Goal: Task Accomplishment & Management: Use online tool/utility

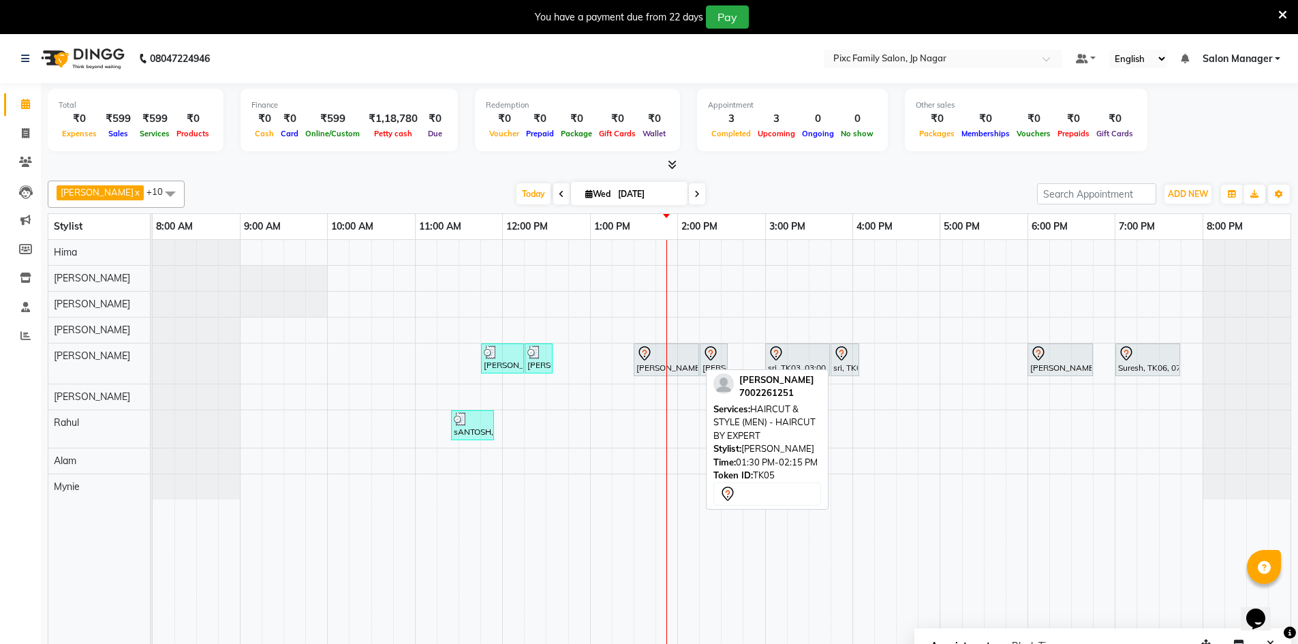
click at [675, 367] on div "[PERSON_NAME], TK05, 01:30 PM-02:15 PM, HAIRCUT & STYLE (MEN) - HAIRCUT BY EXPE…" at bounding box center [666, 360] width 63 height 29
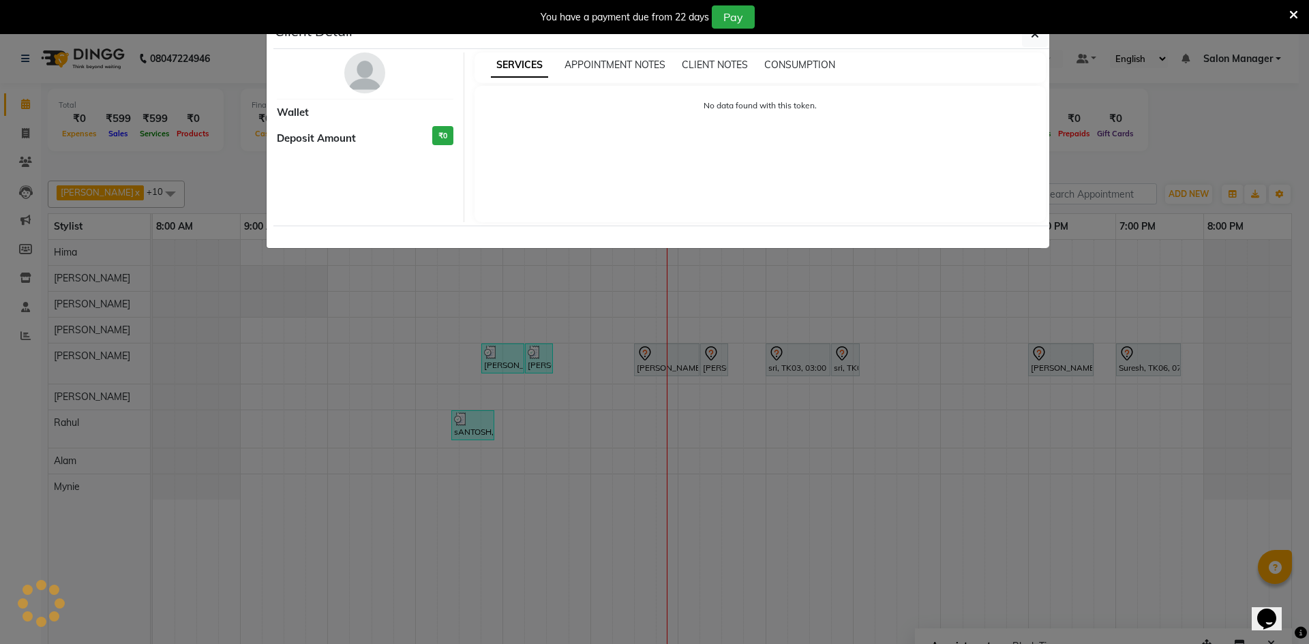
select select "7"
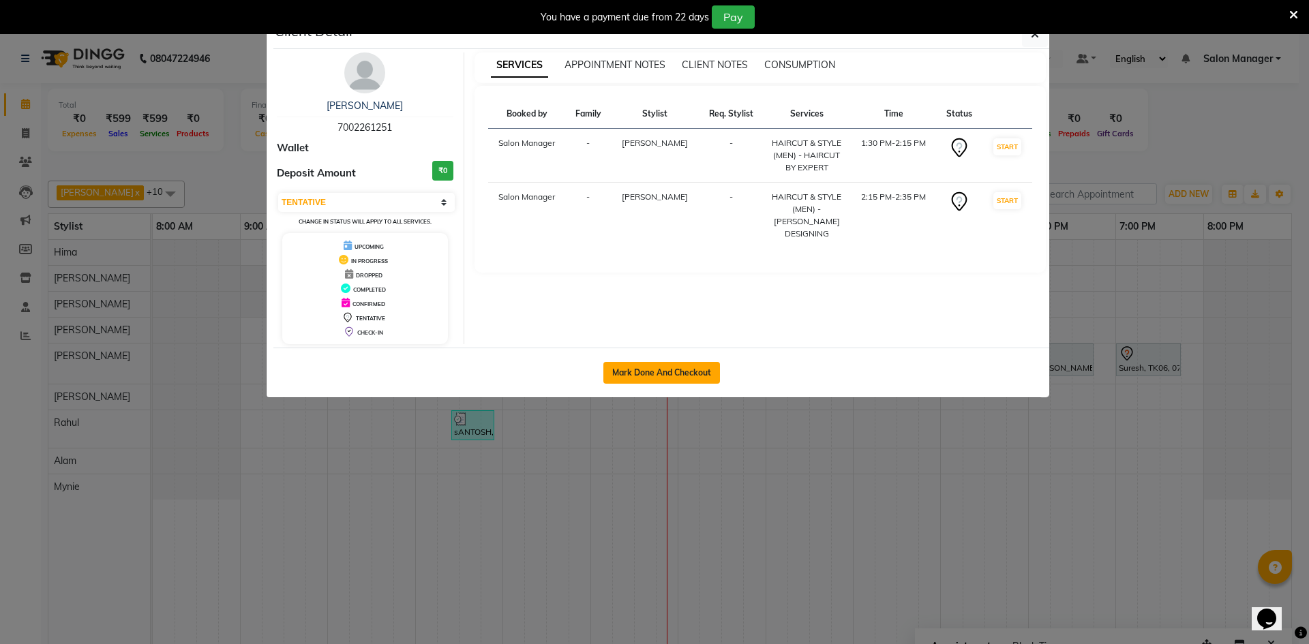
click at [643, 371] on button "Mark Done And Checkout" at bounding box center [661, 373] width 117 height 22
select select "service"
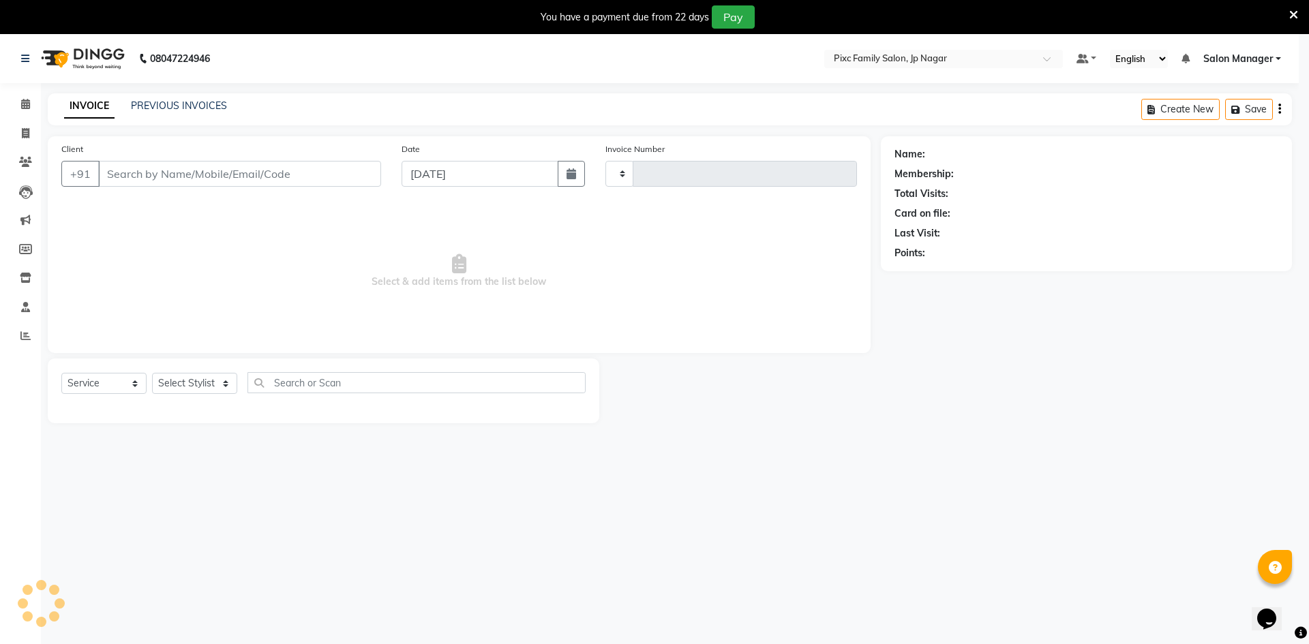
type input "0534"
select select "8432"
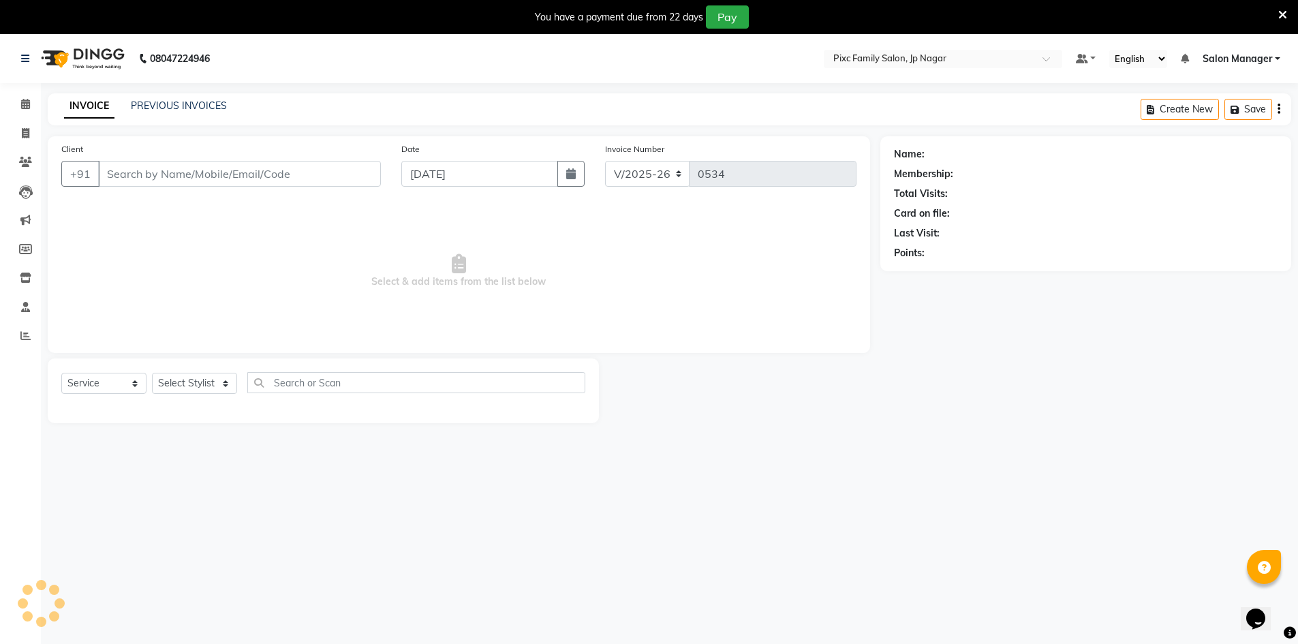
type input "7002261251"
select select "83813"
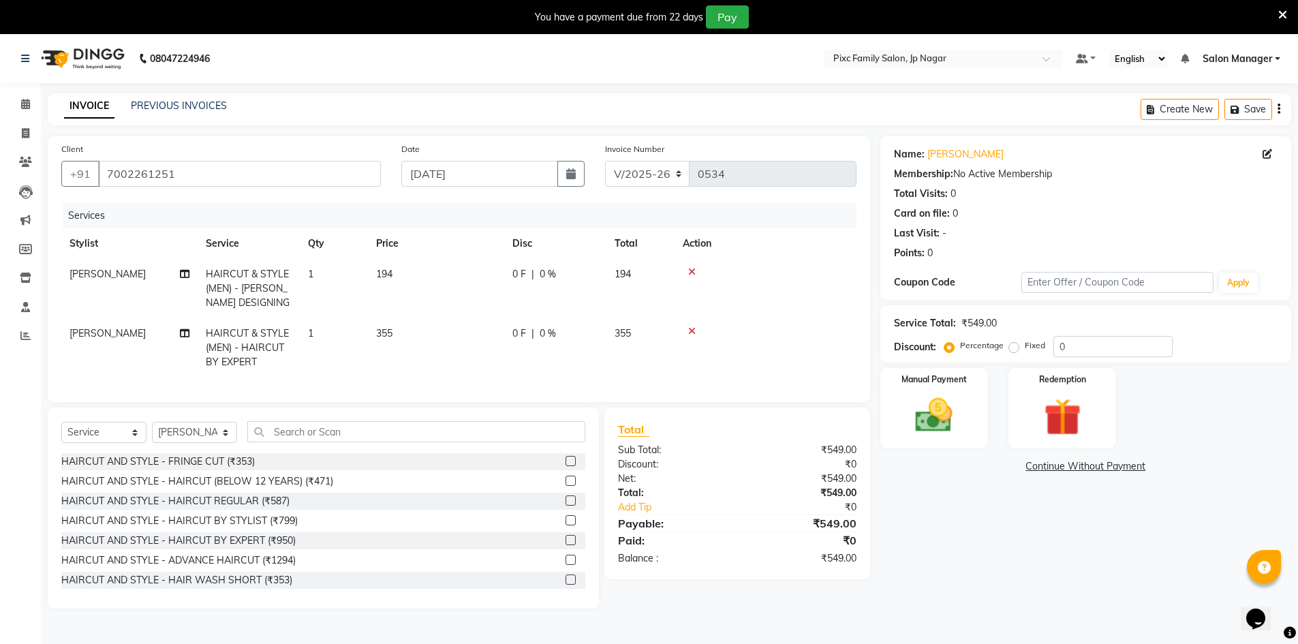
click at [1025, 348] on label "Fixed" at bounding box center [1035, 345] width 20 height 12
click at [1012, 348] on input "Fixed" at bounding box center [1017, 346] width 10 height 10
radio input "true"
click at [546, 333] on span "0 %" at bounding box center [548, 333] width 16 height 14
select select "83813"
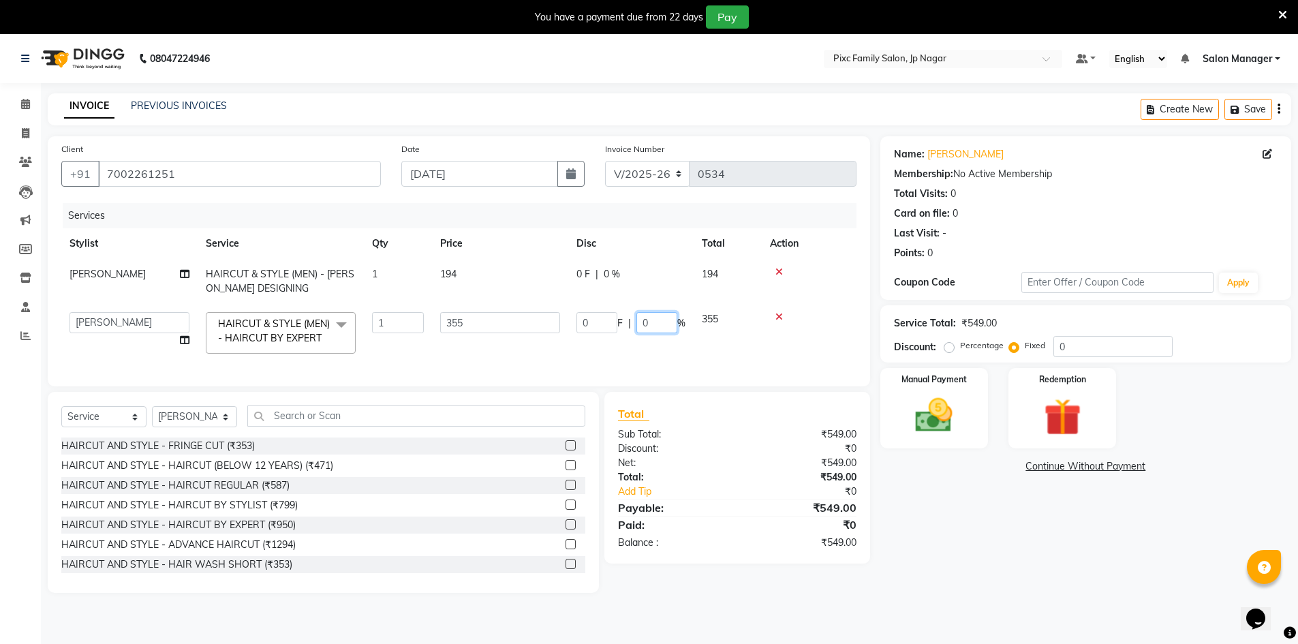
click at [654, 324] on input "0" at bounding box center [657, 322] width 41 height 21
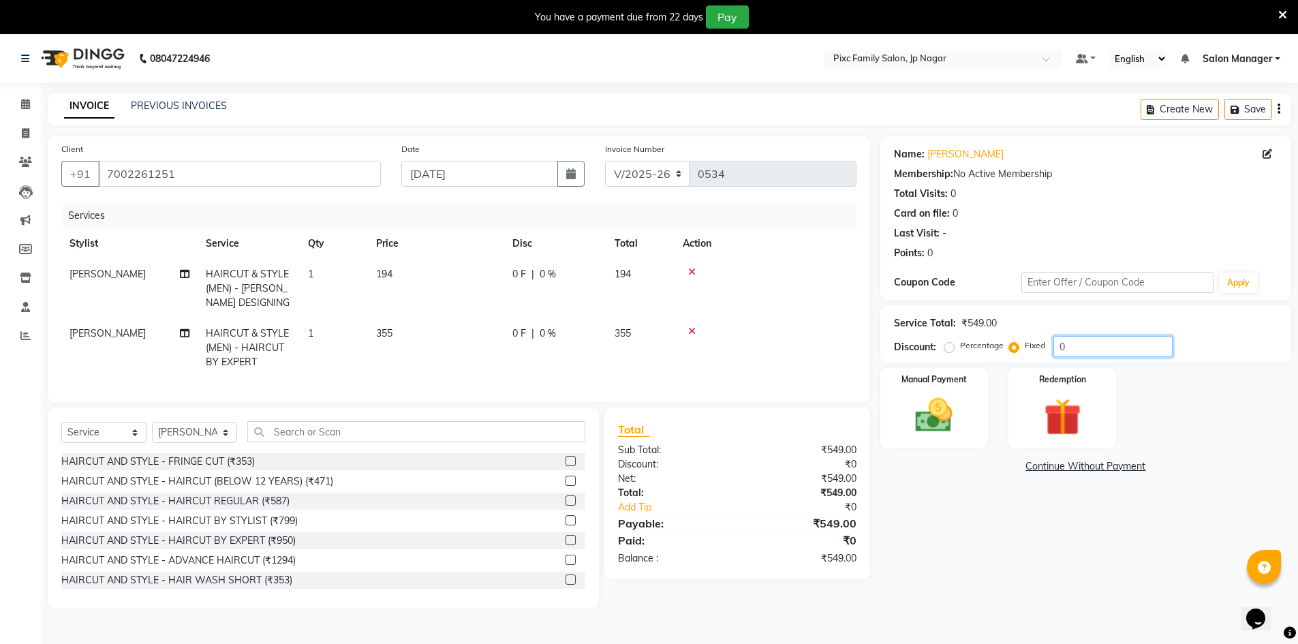
click at [1105, 350] on input "0" at bounding box center [1113, 346] width 119 height 21
type input "0"
type input "150"
click at [995, 549] on div "Name: [PERSON_NAME] Membership: No Active Membership Total Visits: 0 Card on fi…" at bounding box center [1091, 372] width 421 height 472
click at [975, 420] on div "Manual Payment" at bounding box center [934, 409] width 112 height 84
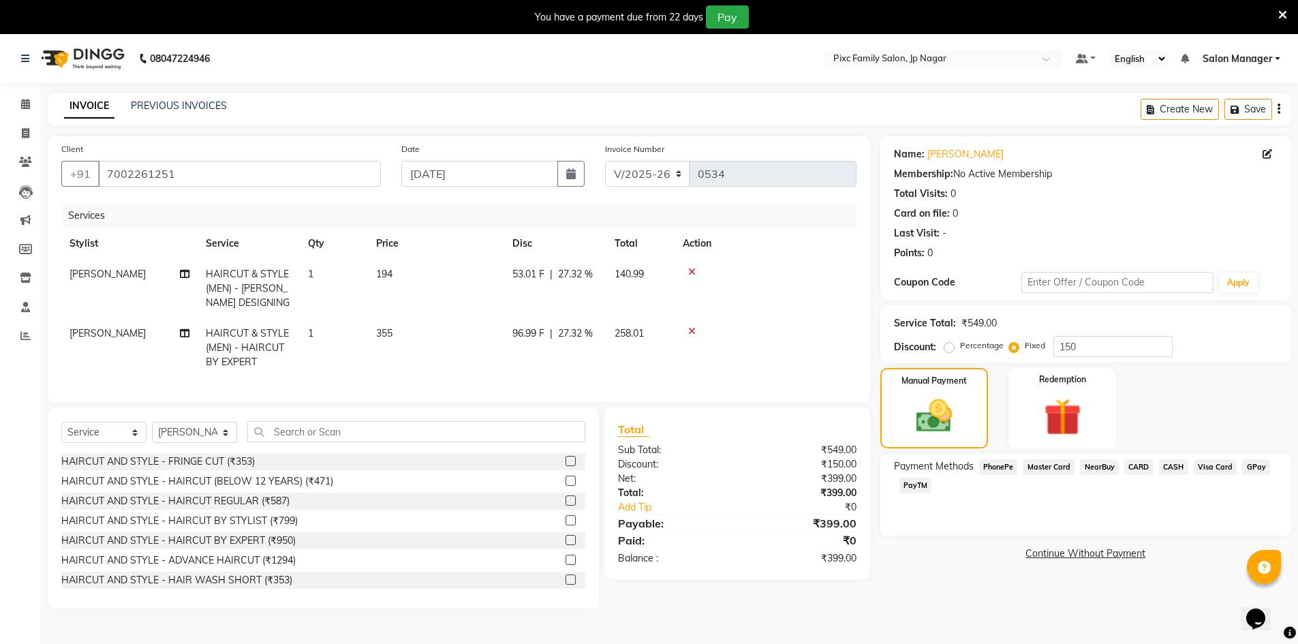
click at [989, 465] on span "PhonePe" at bounding box center [998, 467] width 39 height 16
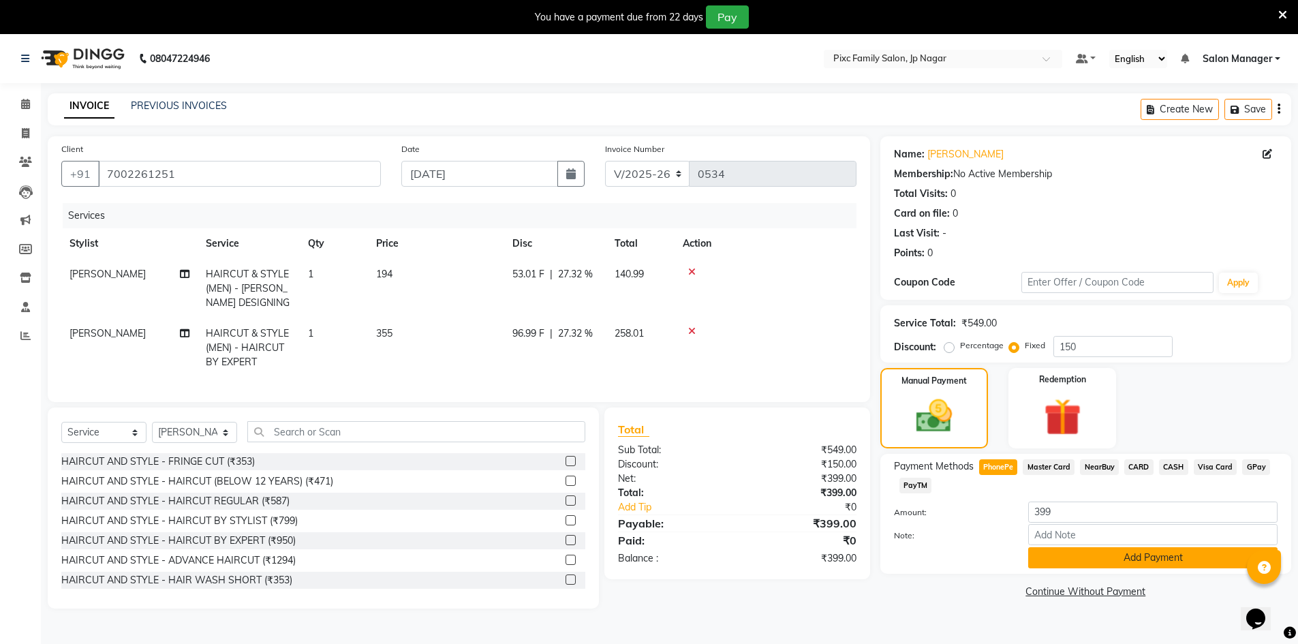
click at [1124, 553] on button "Add Payment" at bounding box center [1152, 557] width 249 height 21
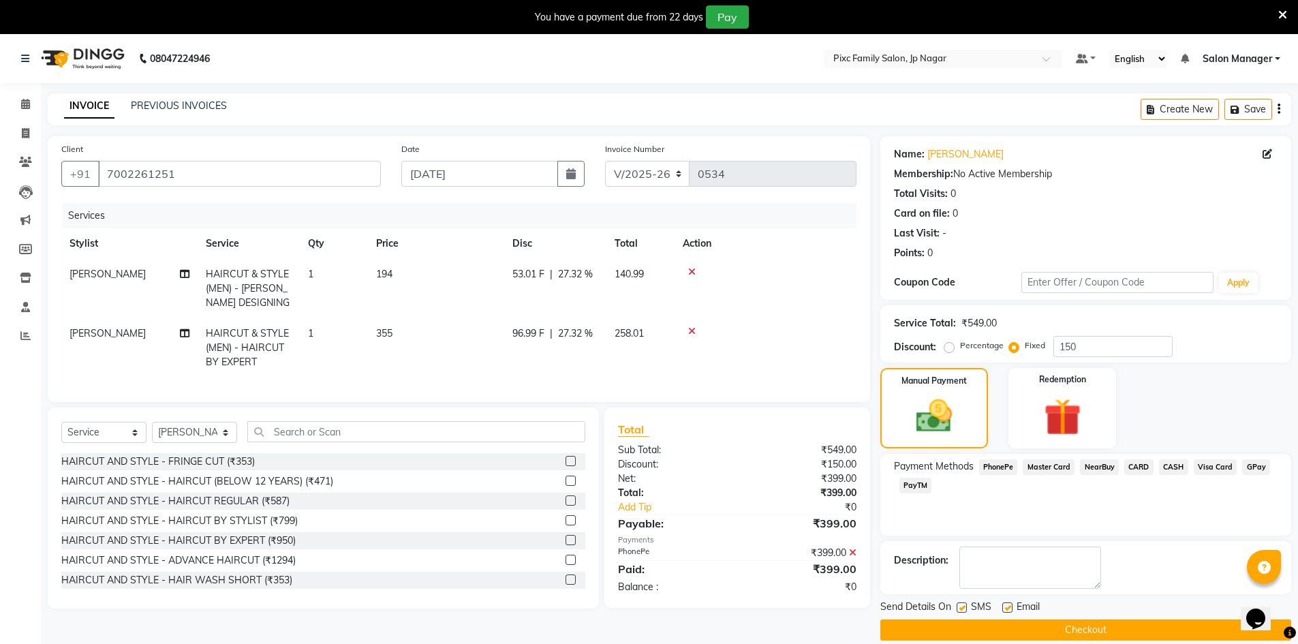
click at [1101, 631] on button "Checkout" at bounding box center [1086, 630] width 411 height 21
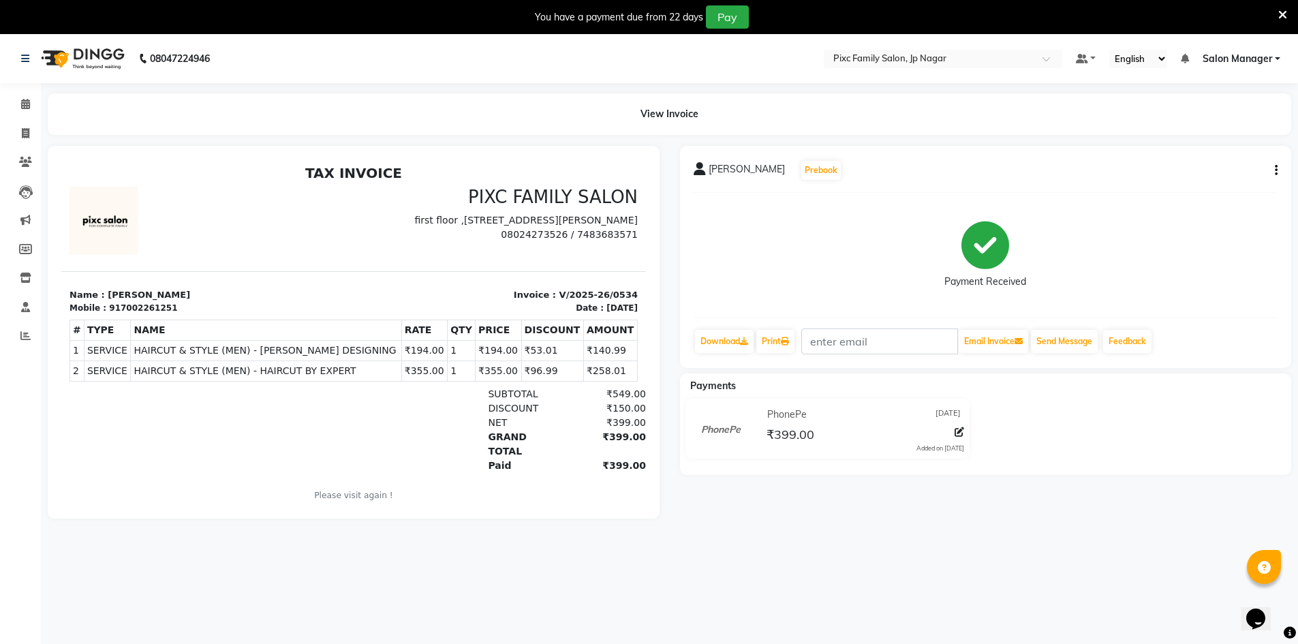
drag, startPoint x: 763, startPoint y: 568, endPoint x: 772, endPoint y: 570, distance: 8.4
click at [769, 570] on div "08047224946 Select Location × Pixc Family Salon, Jp Nagar Default Panel My Pane…" at bounding box center [649, 356] width 1298 height 644
click at [26, 104] on icon at bounding box center [25, 104] width 9 height 10
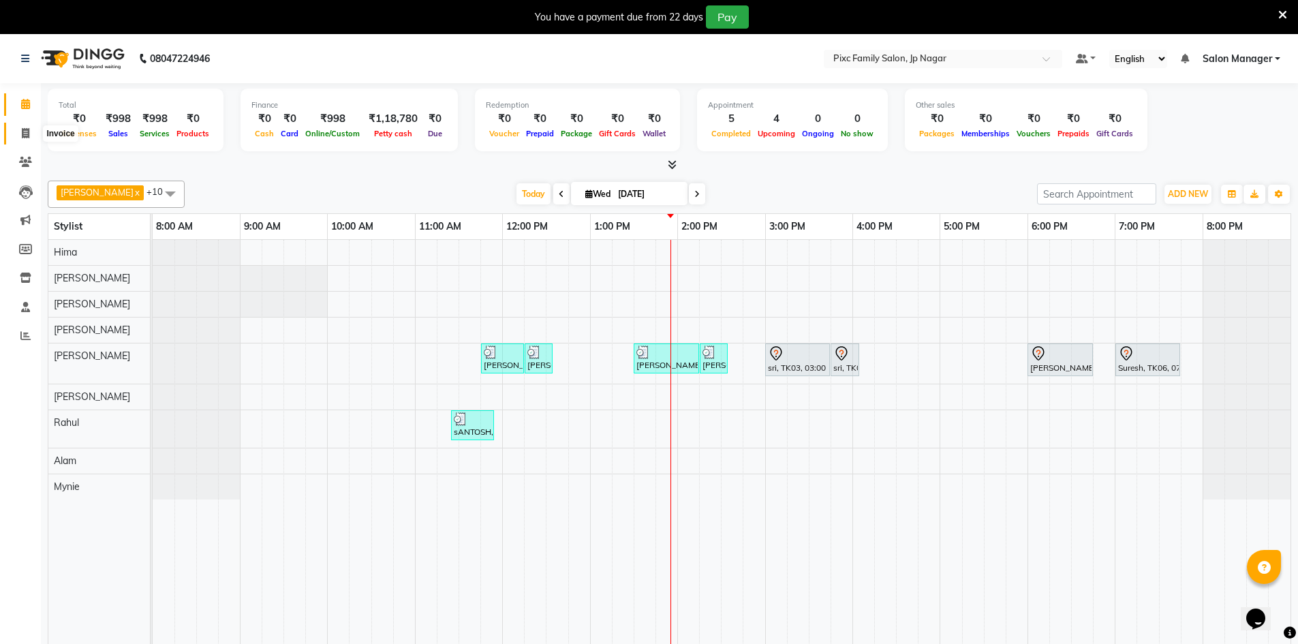
click at [26, 129] on icon at bounding box center [25, 133] width 7 height 10
select select "service"
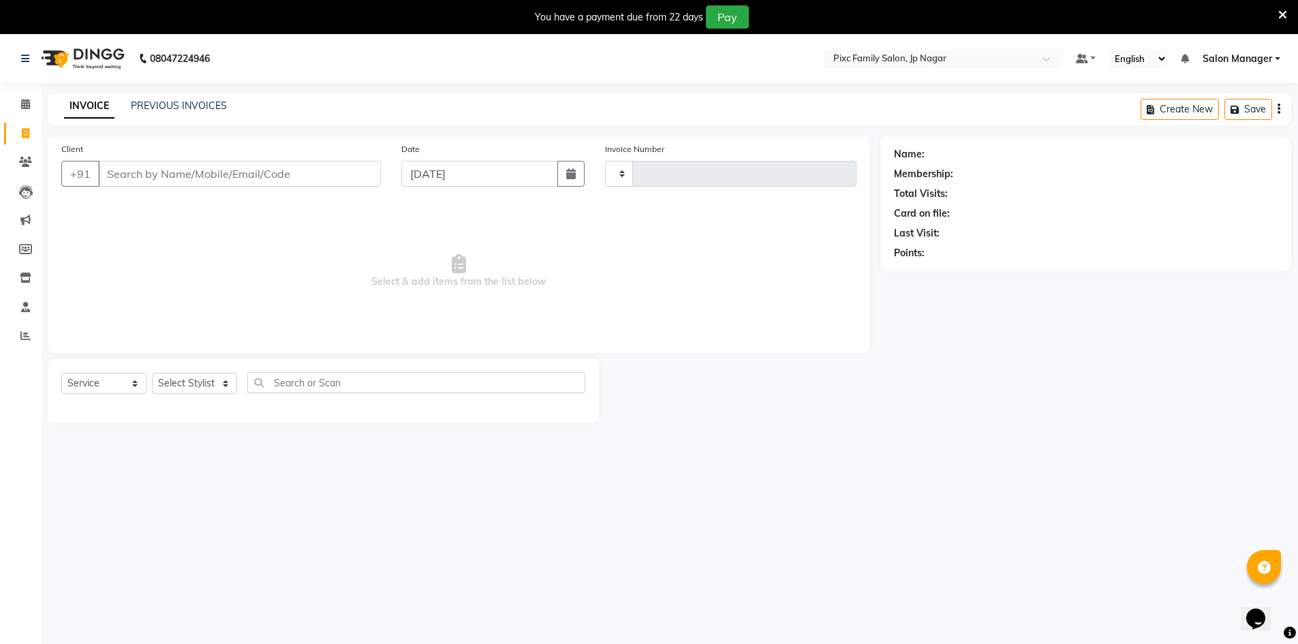
type input "0535"
select select "8432"
click at [29, 108] on icon at bounding box center [25, 104] width 9 height 10
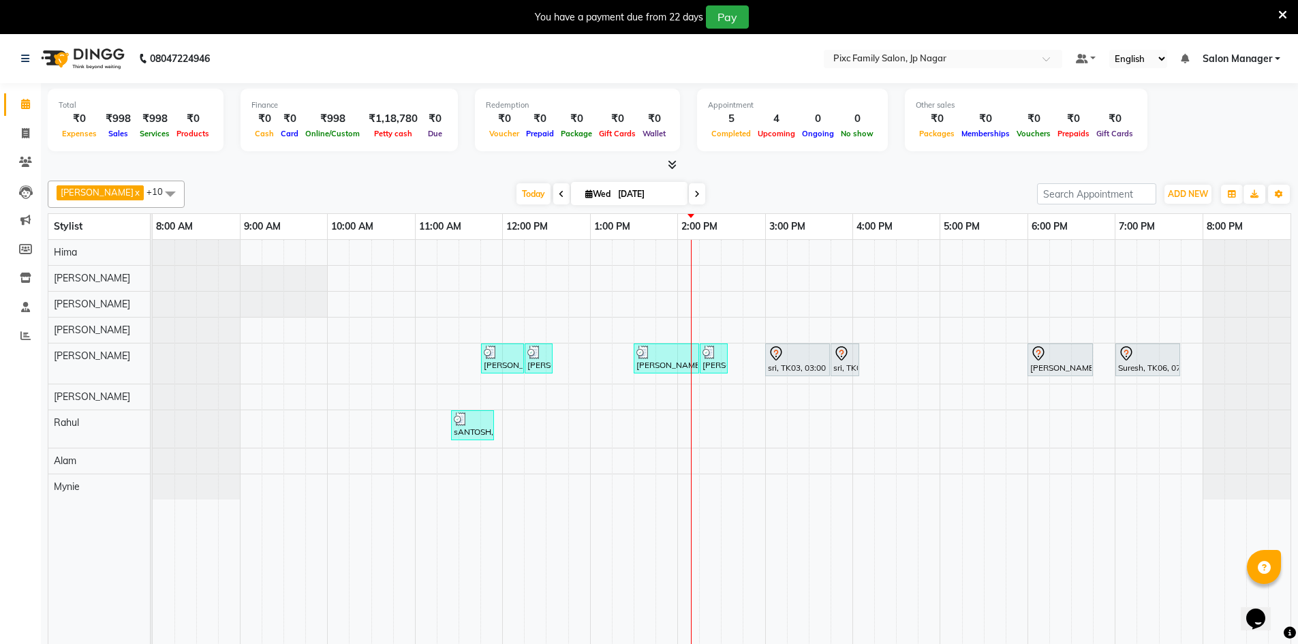
click at [583, 194] on span "Wed" at bounding box center [598, 194] width 32 height 10
select select "9"
select select "2025"
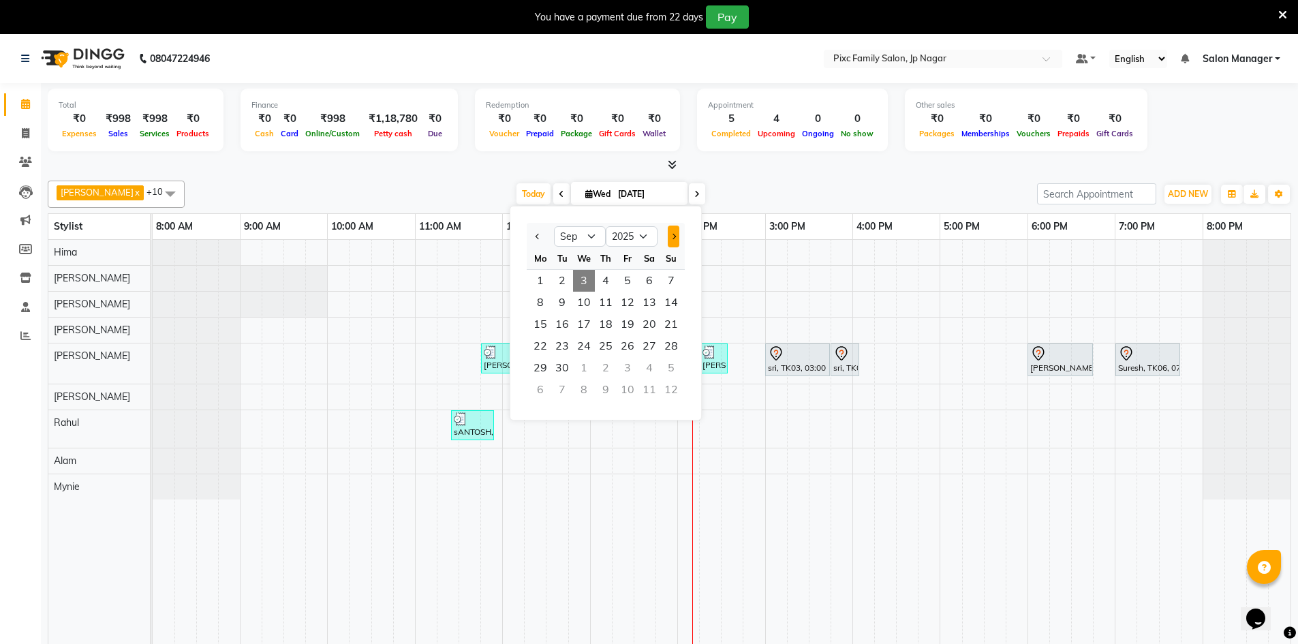
click at [670, 242] on button "Next month" at bounding box center [674, 237] width 12 height 22
select select "10"
click at [29, 103] on icon at bounding box center [25, 104] width 9 height 10
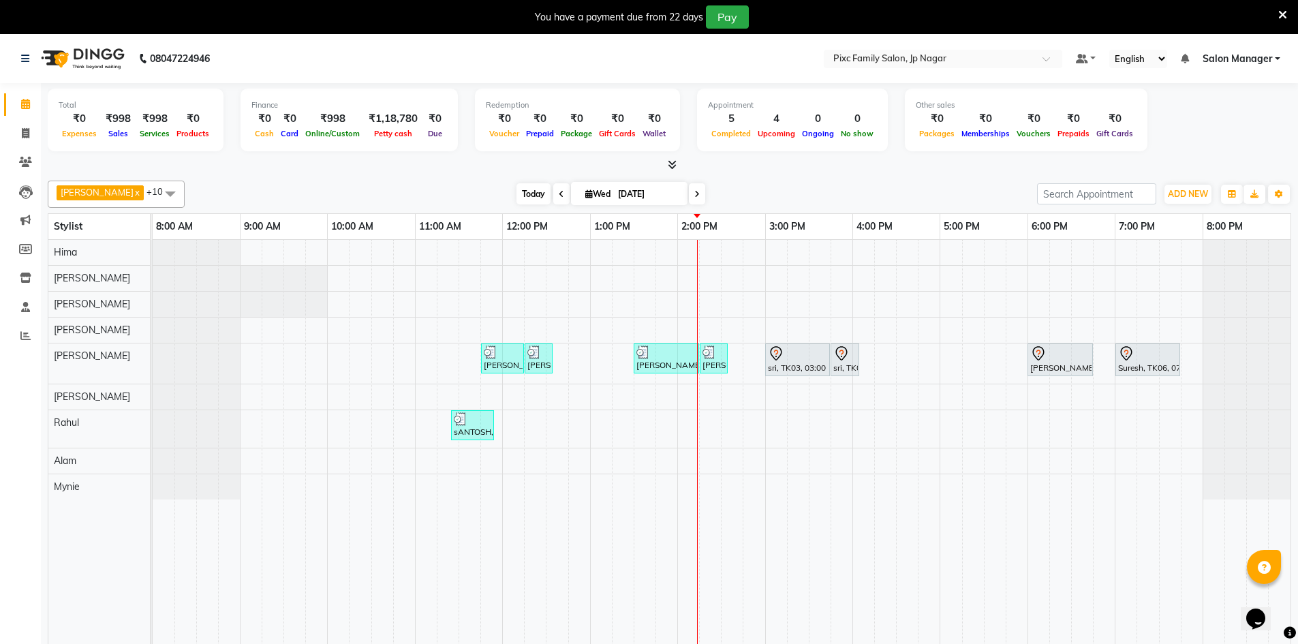
click at [517, 194] on span "Today" at bounding box center [534, 193] width 34 height 21
click at [455, 185] on div "[DATE] [DATE]" at bounding box center [611, 194] width 839 height 20
